Goal: Information Seeking & Learning: Learn about a topic

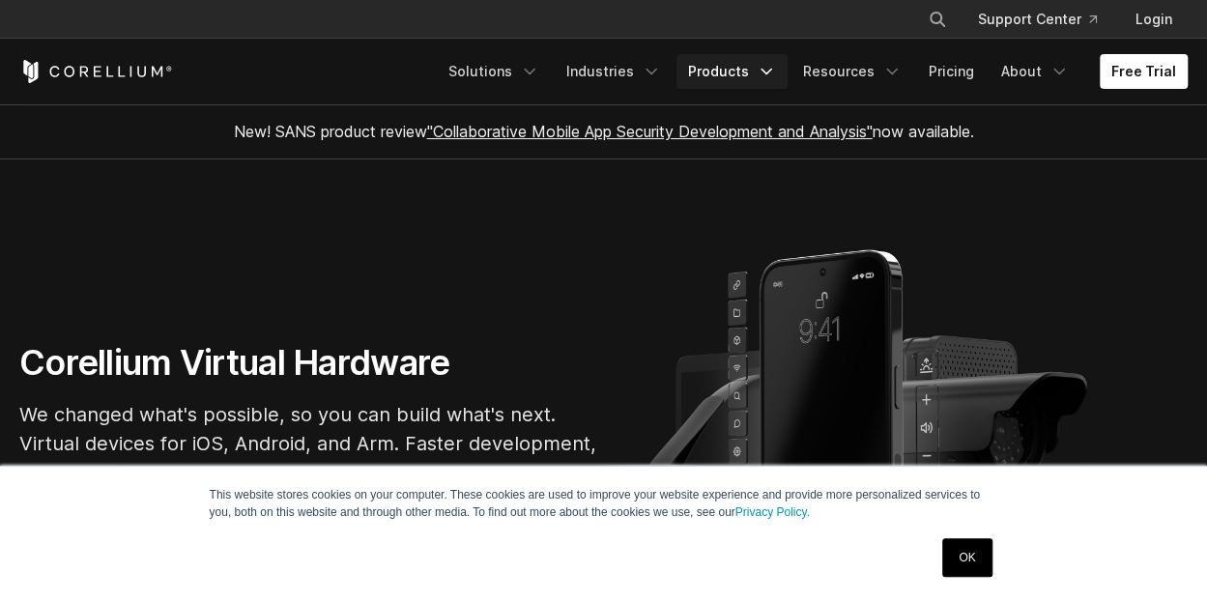
click at [776, 68] on icon "Navigation Menu" at bounding box center [765, 71] width 19 height 19
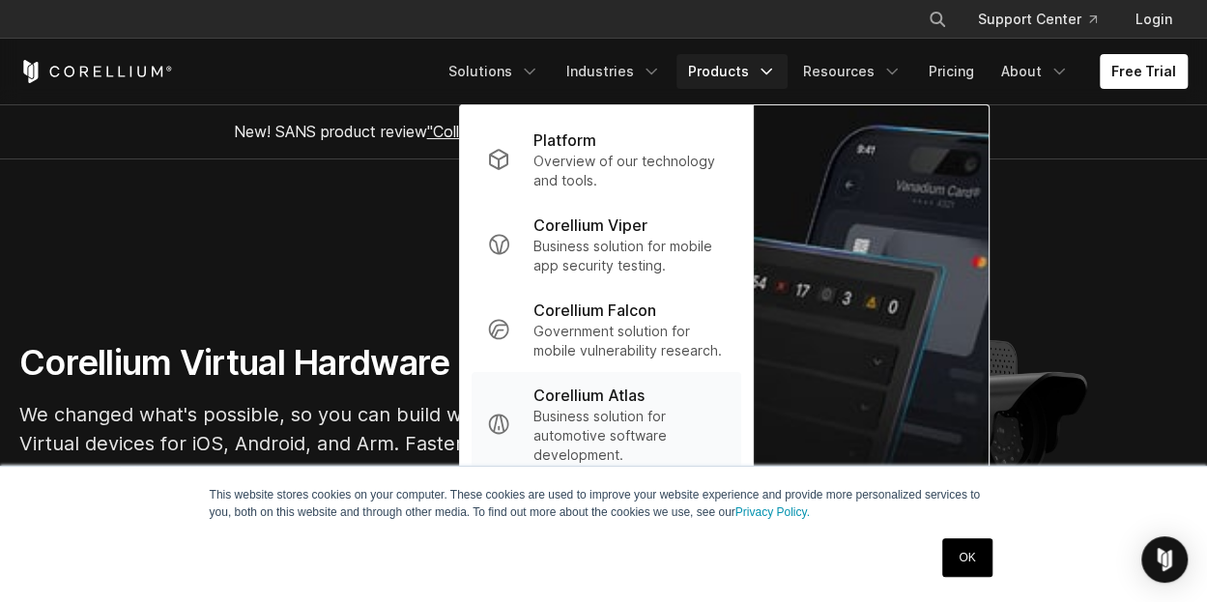
click at [622, 395] on p "Corellium Atlas" at bounding box center [588, 395] width 111 height 23
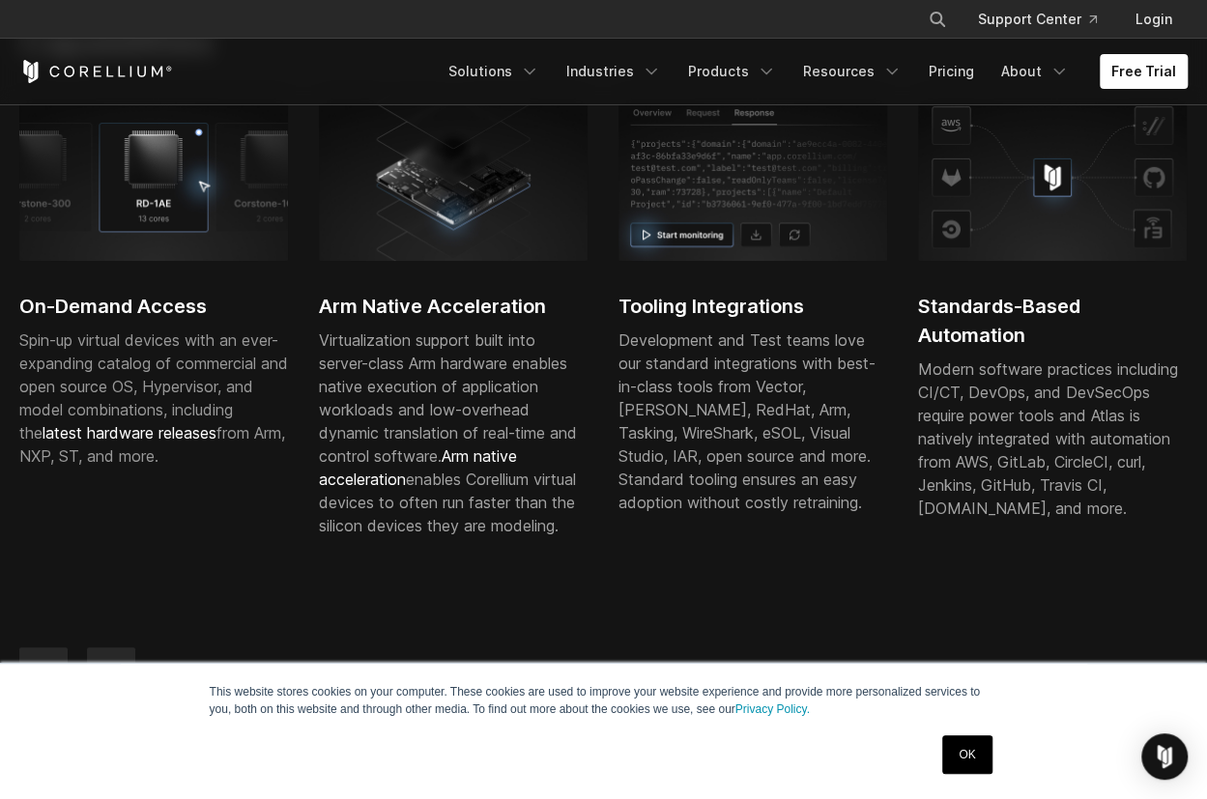
scroll to position [580, 0]
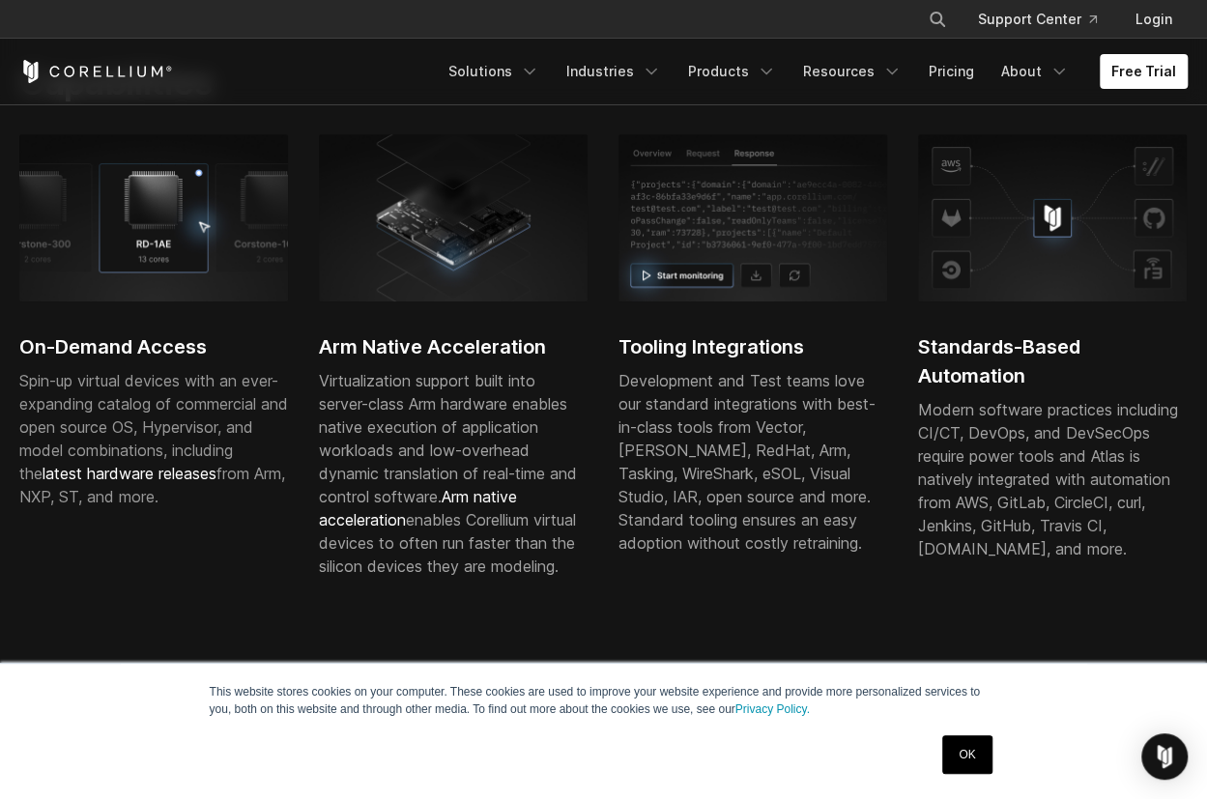
click at [490, 519] on link "Arm native acceleration" at bounding box center [418, 508] width 198 height 43
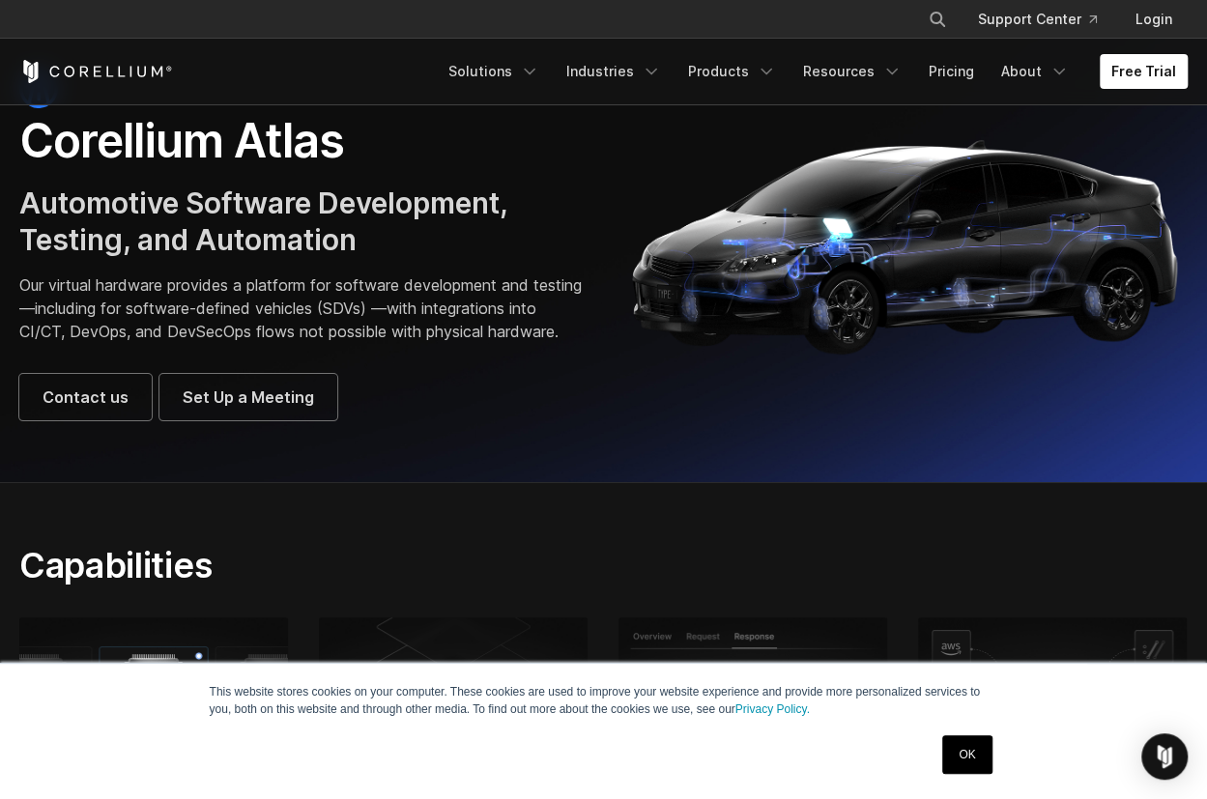
scroll to position [0, 0]
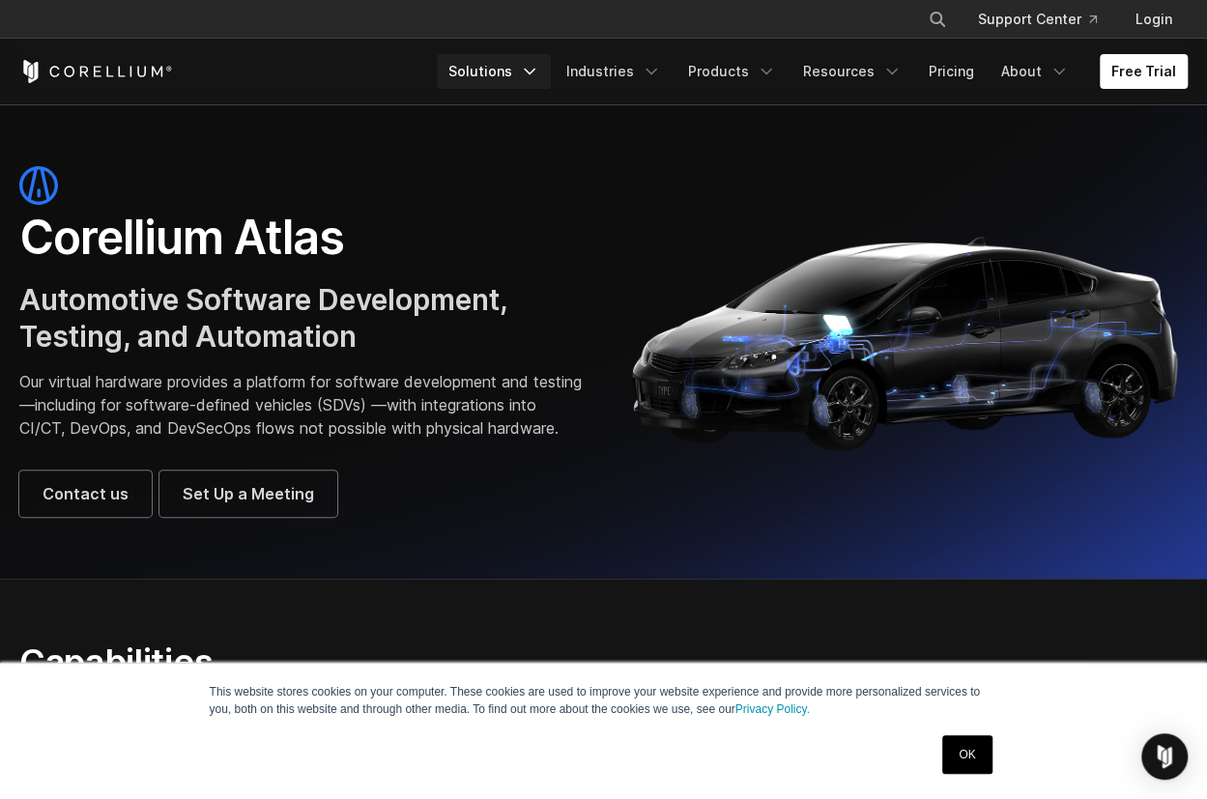
click at [539, 64] on icon "Navigation Menu" at bounding box center [529, 71] width 19 height 19
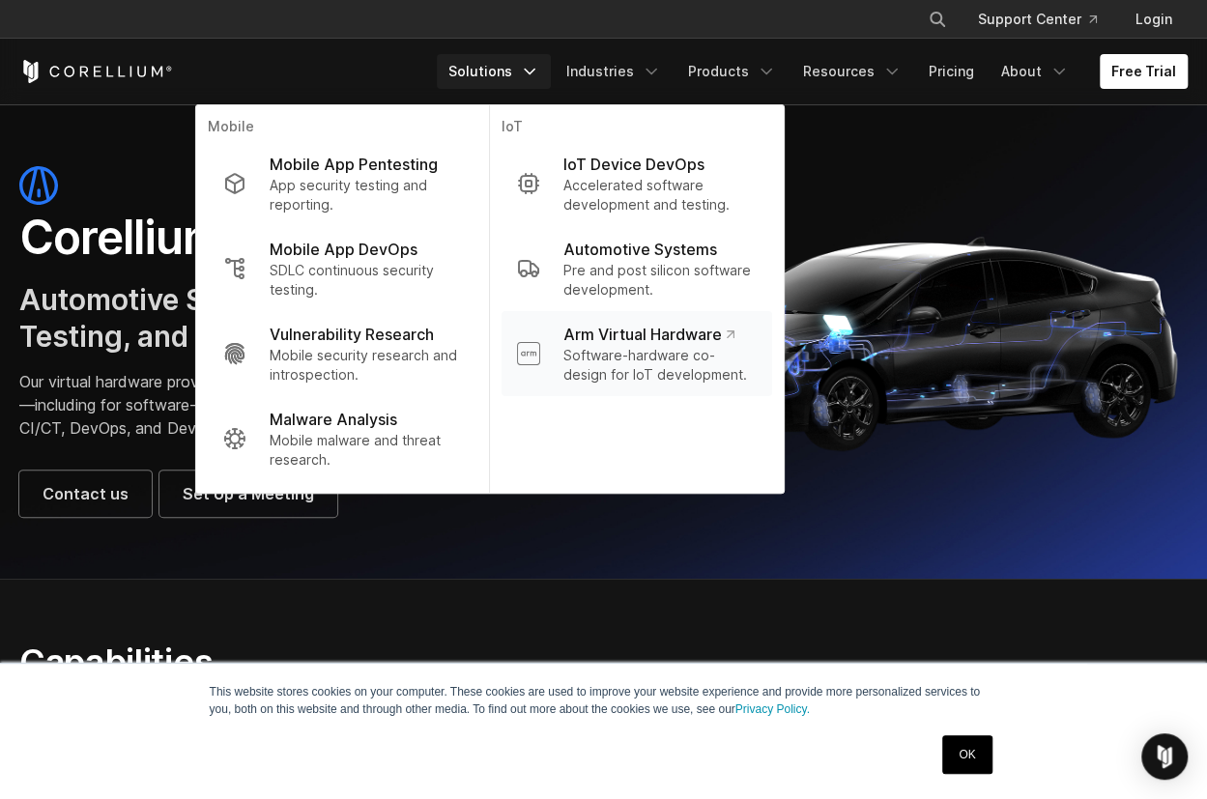
click at [637, 340] on p "Arm Virtual Hardware" at bounding box center [648, 334] width 171 height 23
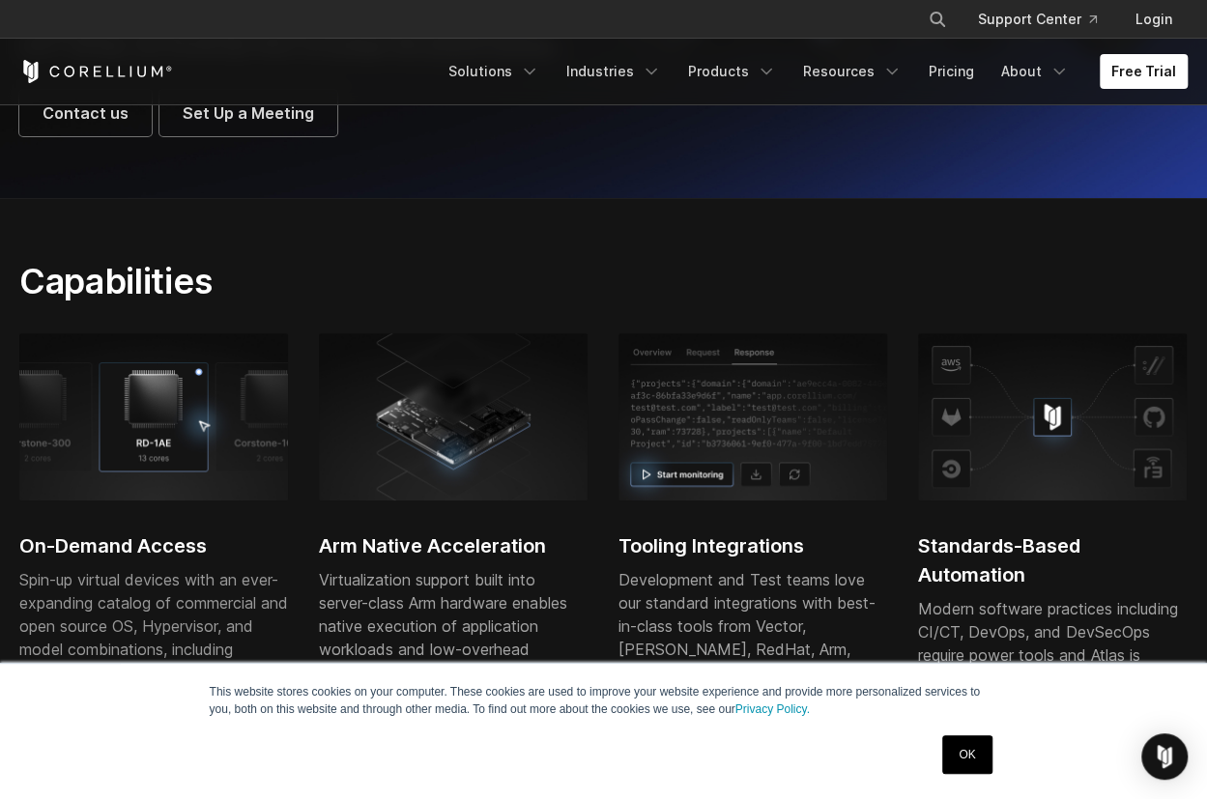
scroll to position [97, 0]
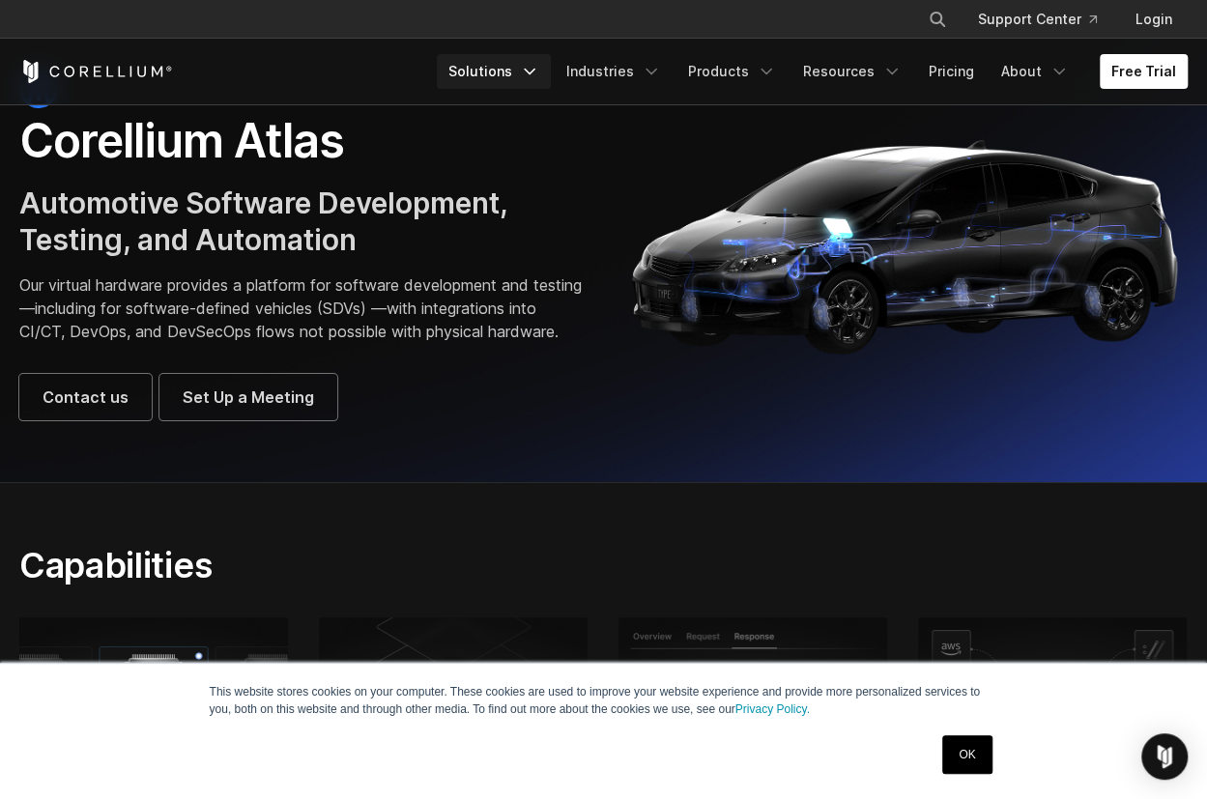
click at [539, 71] on icon "Navigation Menu" at bounding box center [529, 71] width 19 height 19
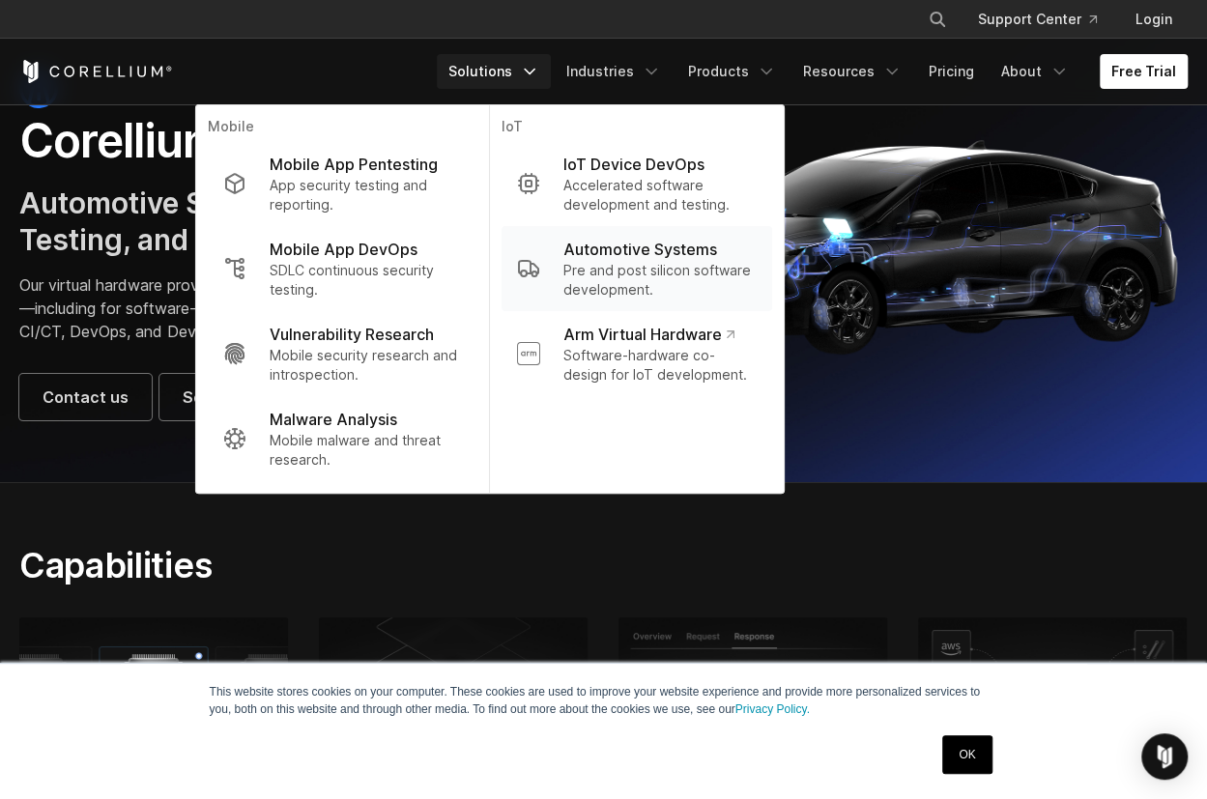
click at [681, 258] on p "Automotive Systems" at bounding box center [640, 249] width 154 height 23
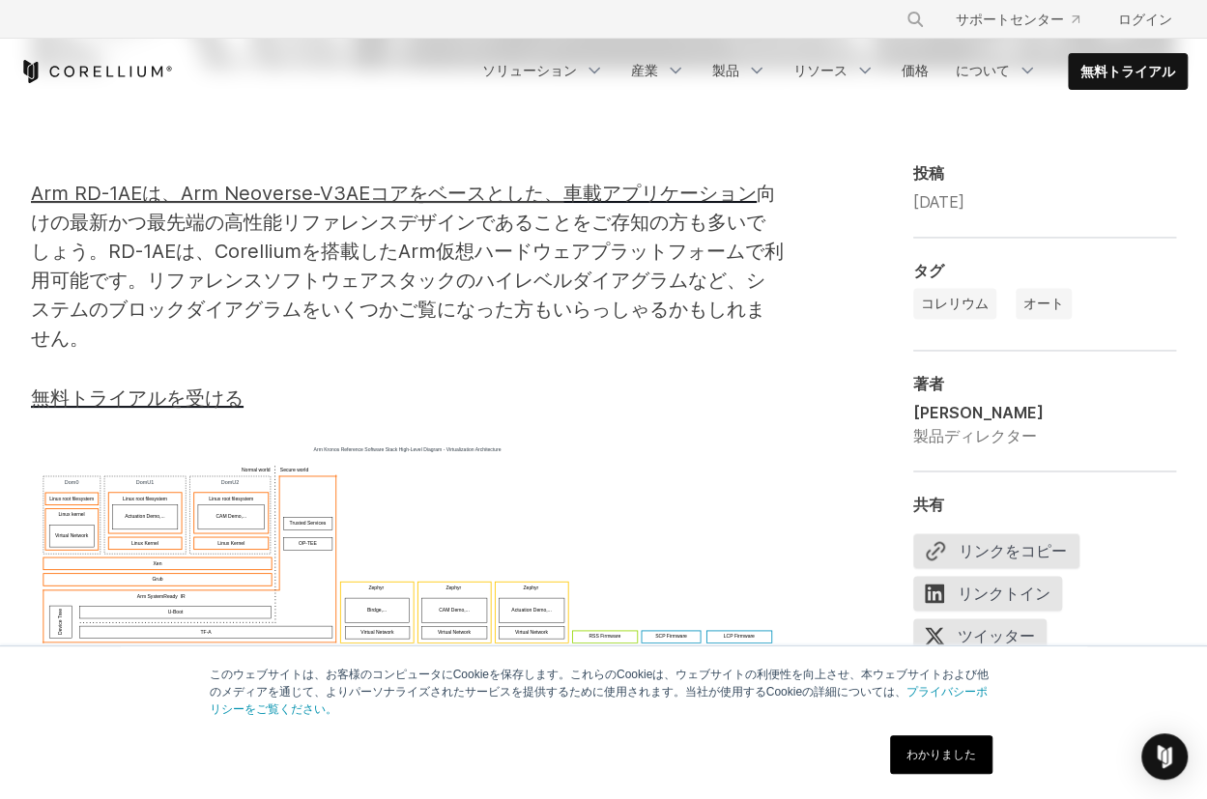
scroll to position [1159, 0]
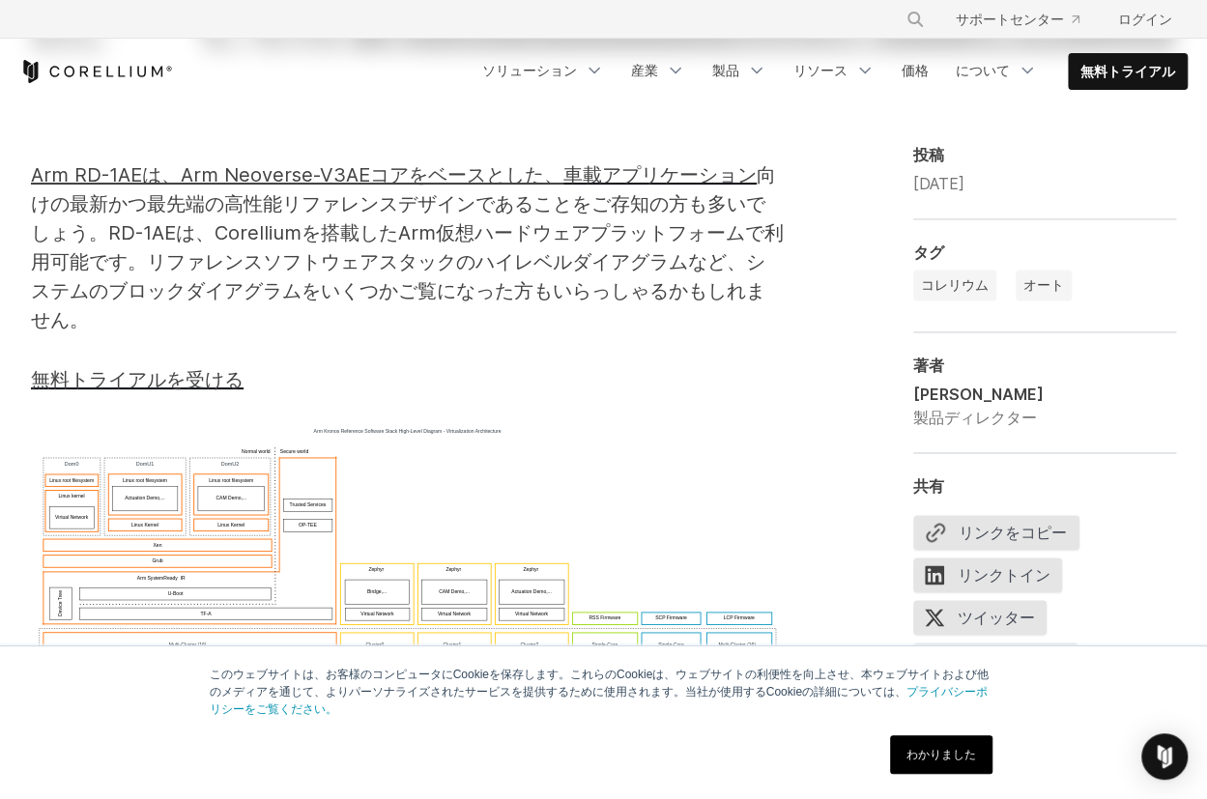
click at [498, 172] on font "Arm RD-1AEは、Arm Neoverse-V3AEコアをベースとした、" at bounding box center [297, 174] width 532 height 23
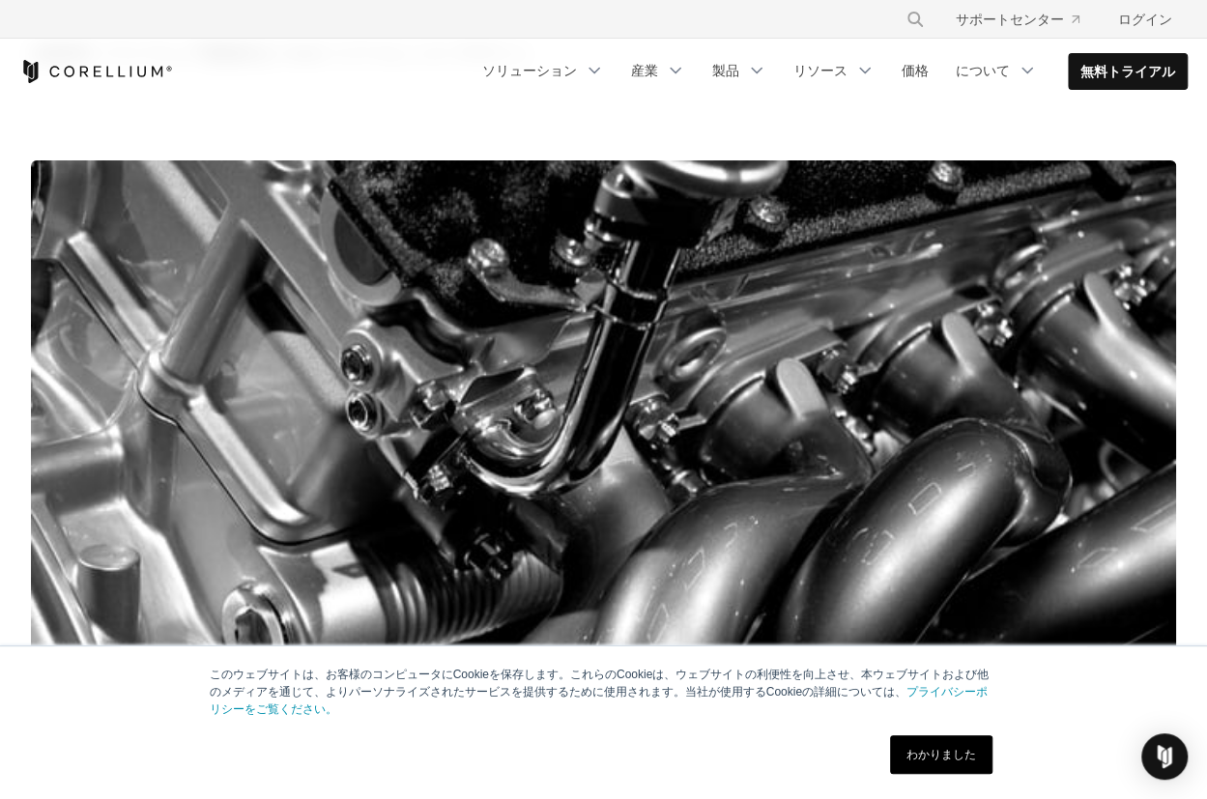
scroll to position [0, 0]
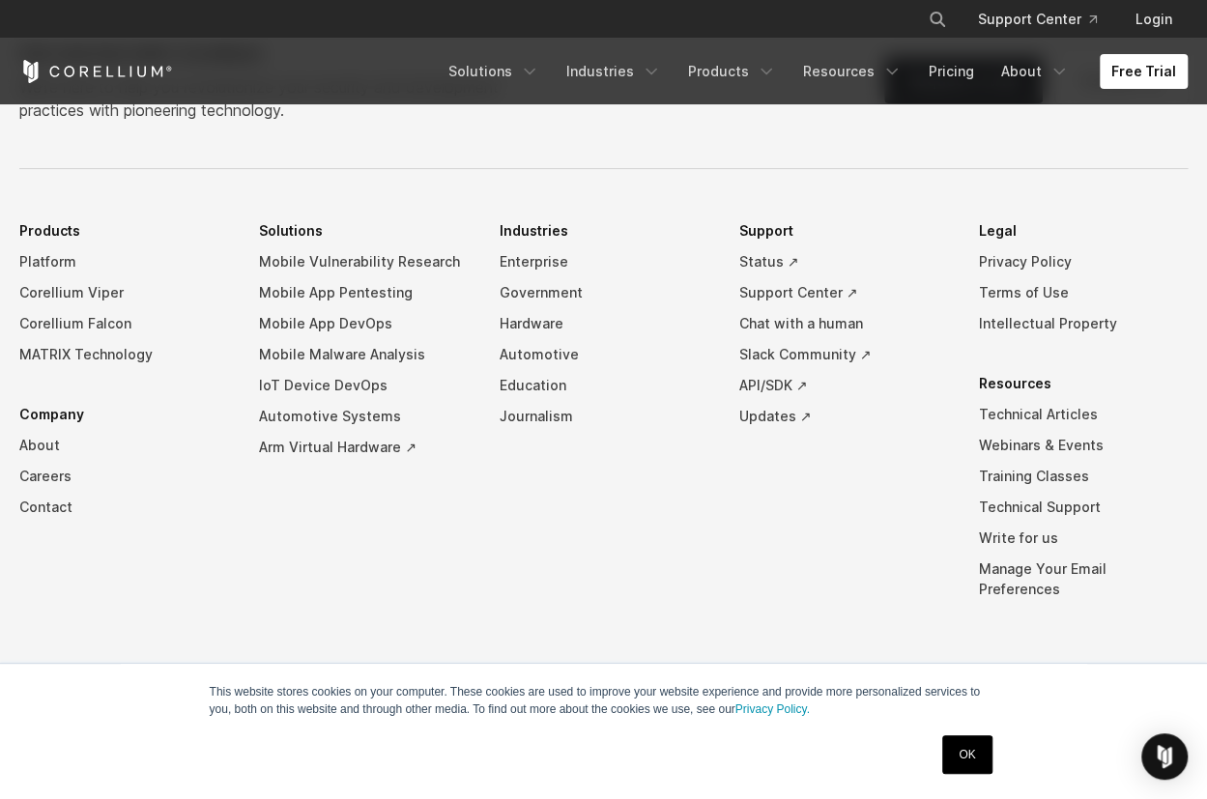
scroll to position [5543, 0]
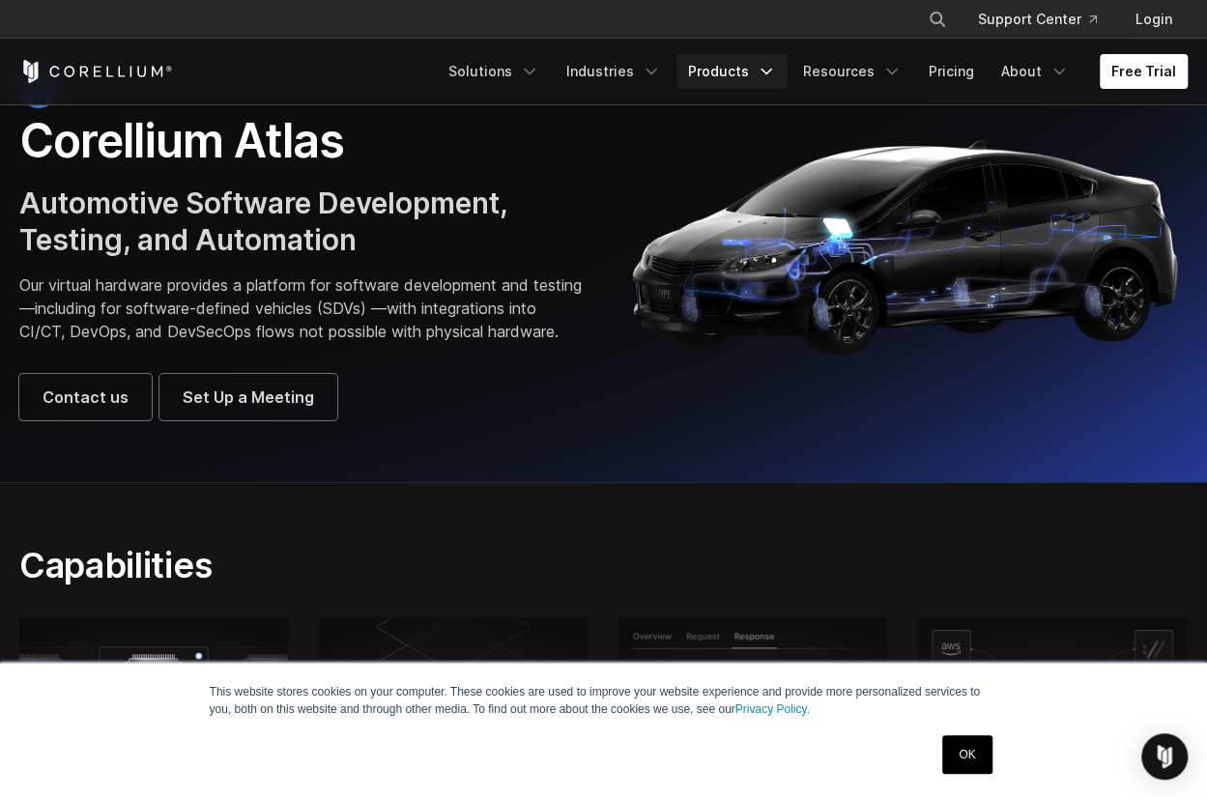
click at [773, 66] on icon "Navigation Menu" at bounding box center [765, 71] width 19 height 19
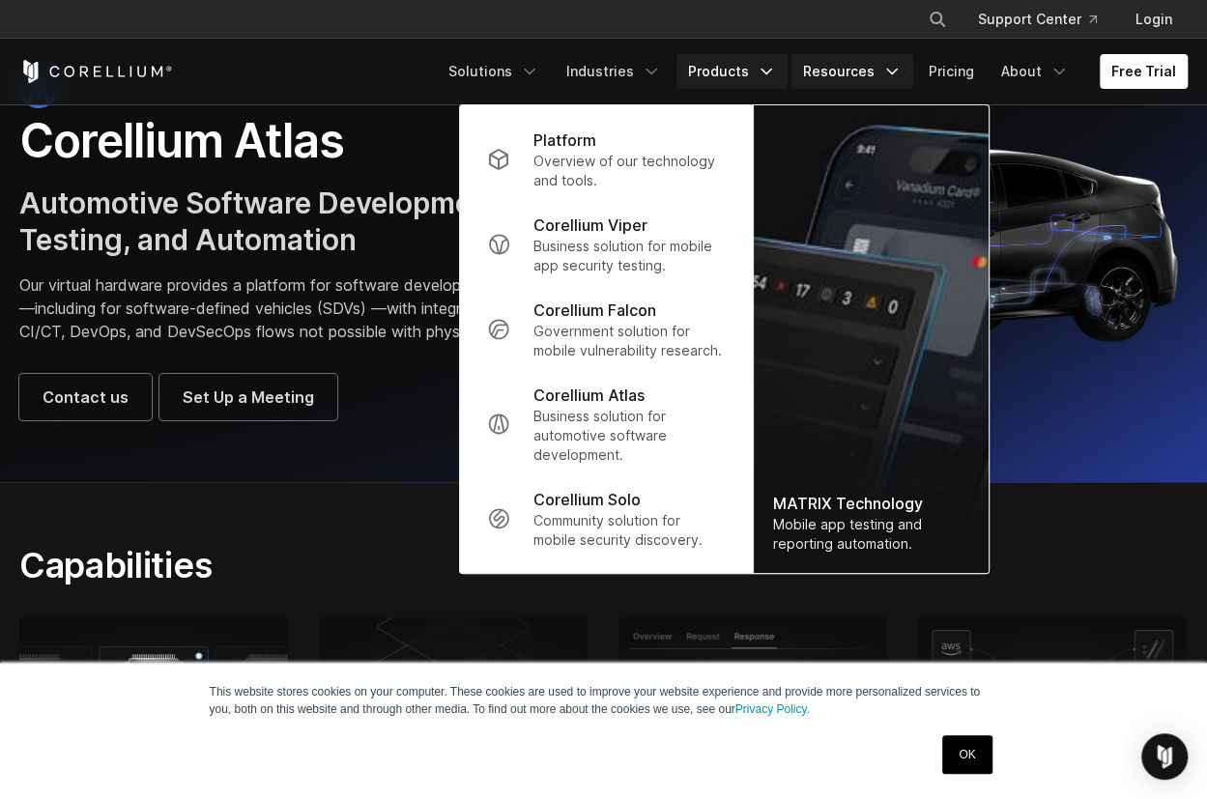
click at [893, 65] on icon "Navigation Menu" at bounding box center [891, 71] width 19 height 19
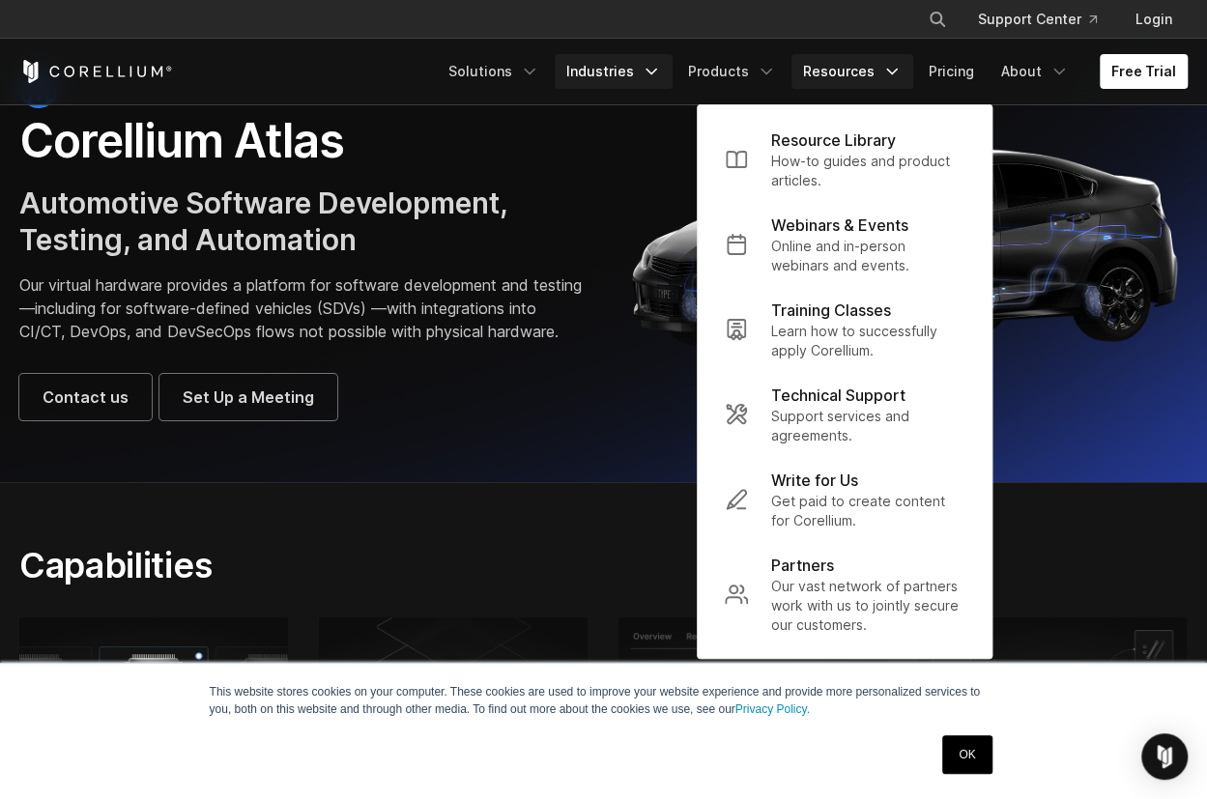
click at [657, 69] on icon "Navigation Menu" at bounding box center [650, 71] width 19 height 19
